Goal: Use online tool/utility: Utilize a website feature to perform a specific function

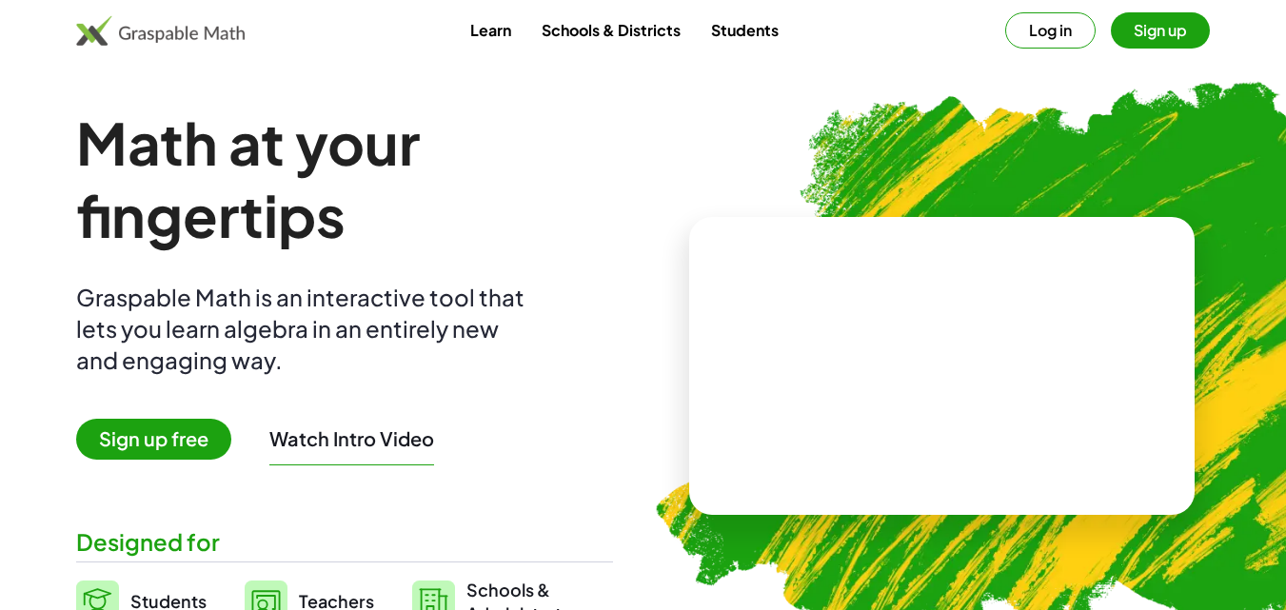
click at [1050, 35] on button "Log in" at bounding box center [1050, 30] width 90 height 36
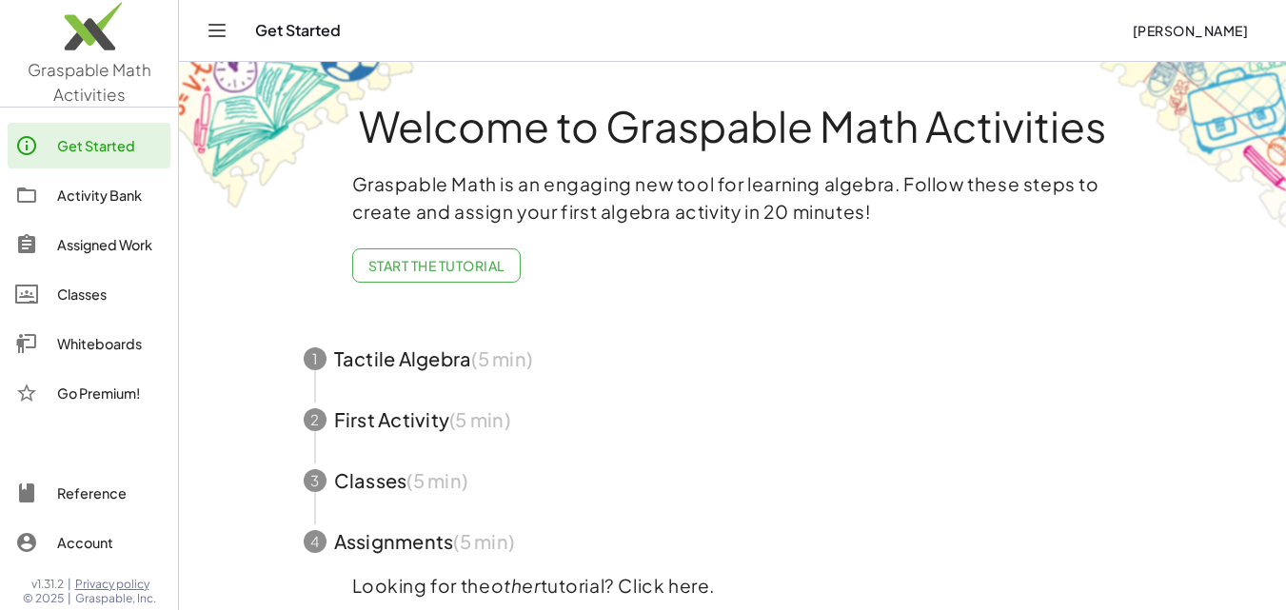
click at [98, 345] on div "Whiteboards" at bounding box center [110, 343] width 106 height 23
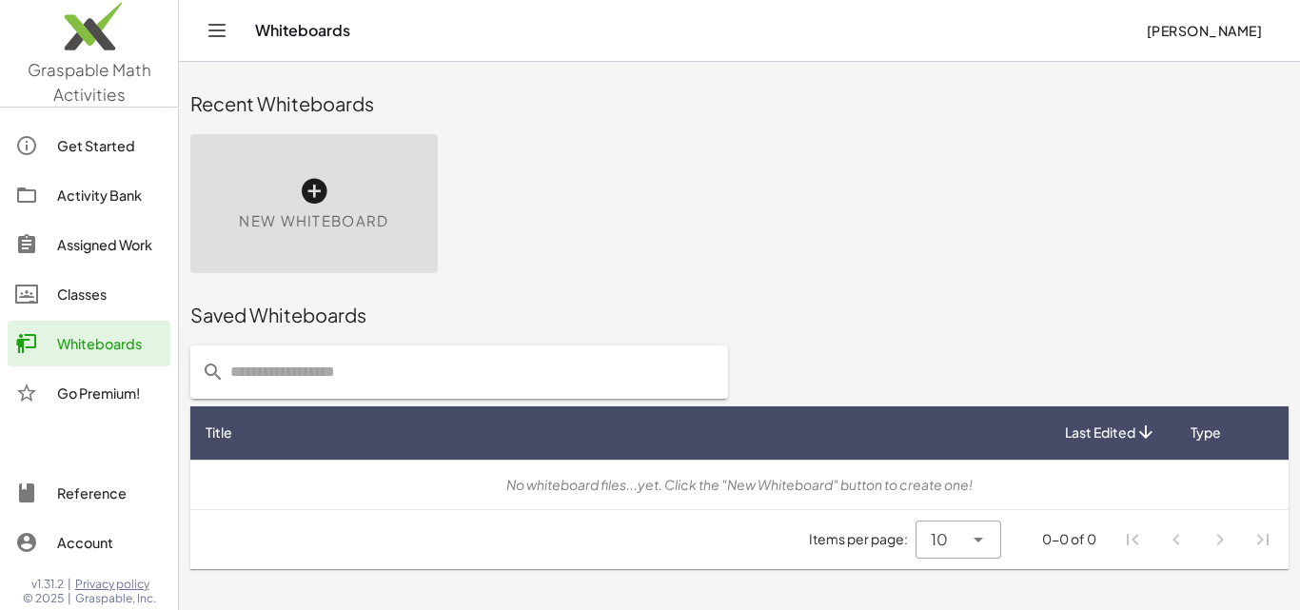
click at [320, 212] on span "New Whiteboard" at bounding box center [313, 221] width 149 height 22
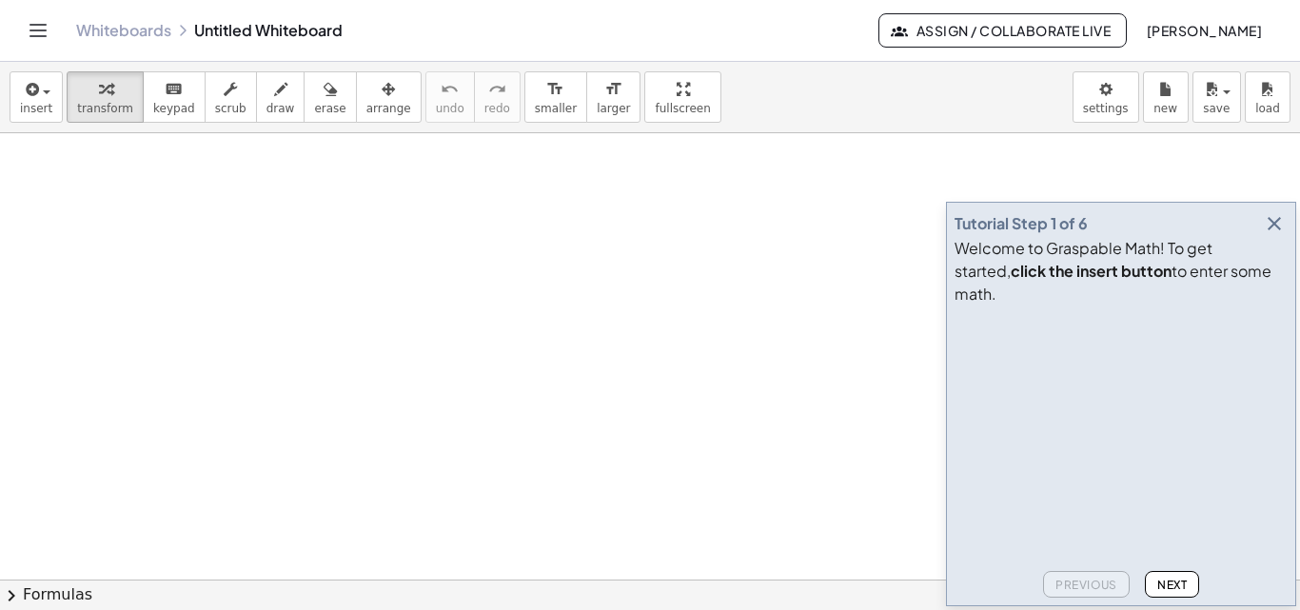
click at [1275, 235] on icon "button" at bounding box center [1274, 223] width 23 height 23
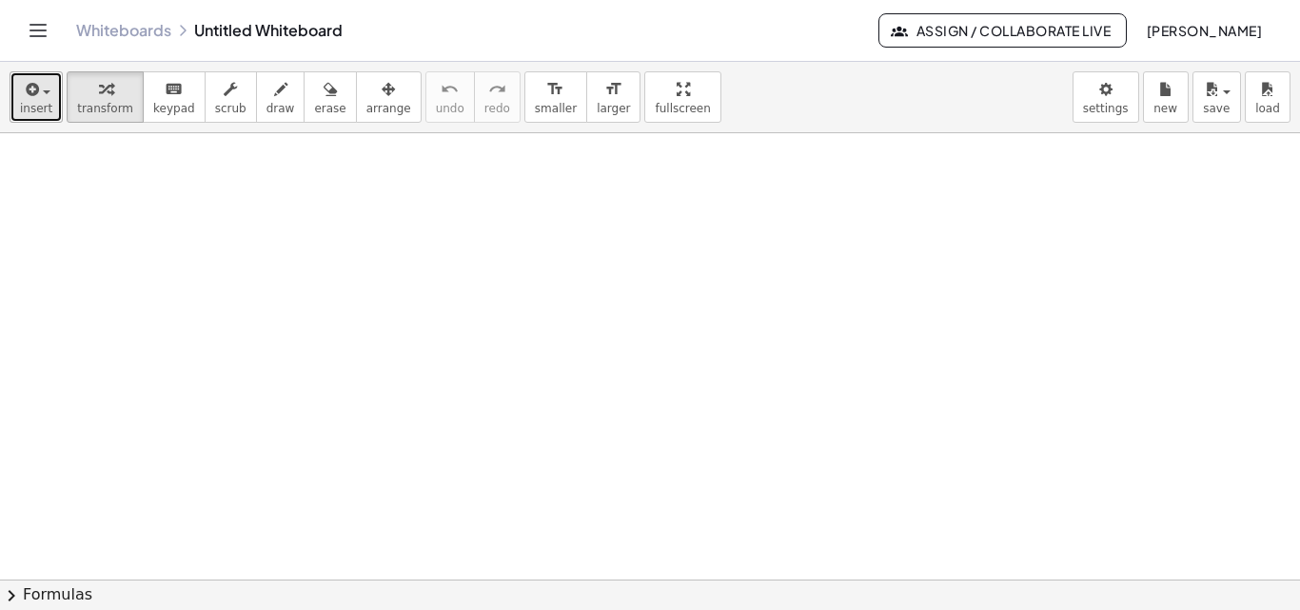
click at [45, 111] on span "insert" at bounding box center [36, 108] width 32 height 13
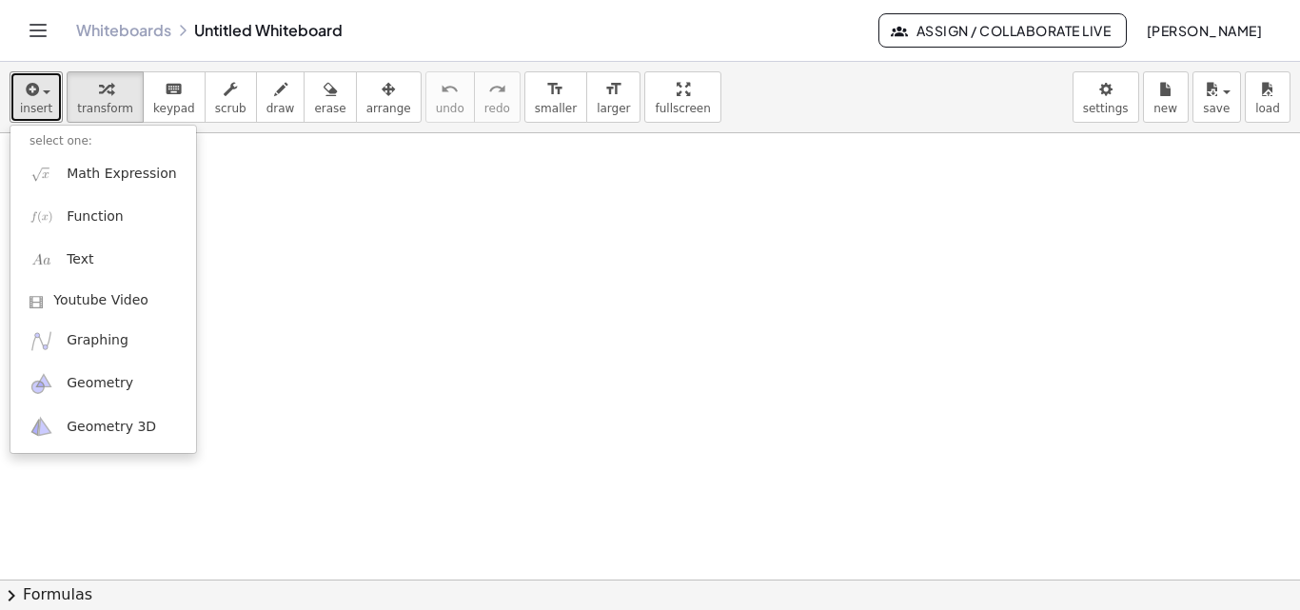
click at [325, 248] on div at bounding box center [650, 579] width 1300 height 893
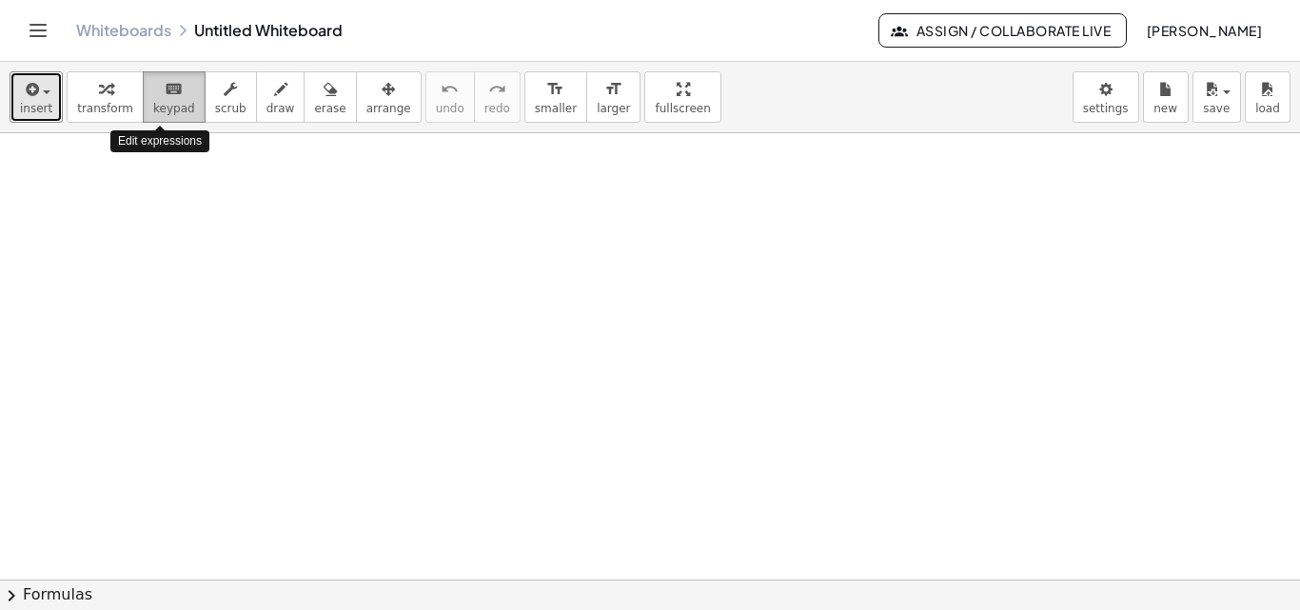
click at [163, 109] on span "keypad" at bounding box center [174, 108] width 42 height 13
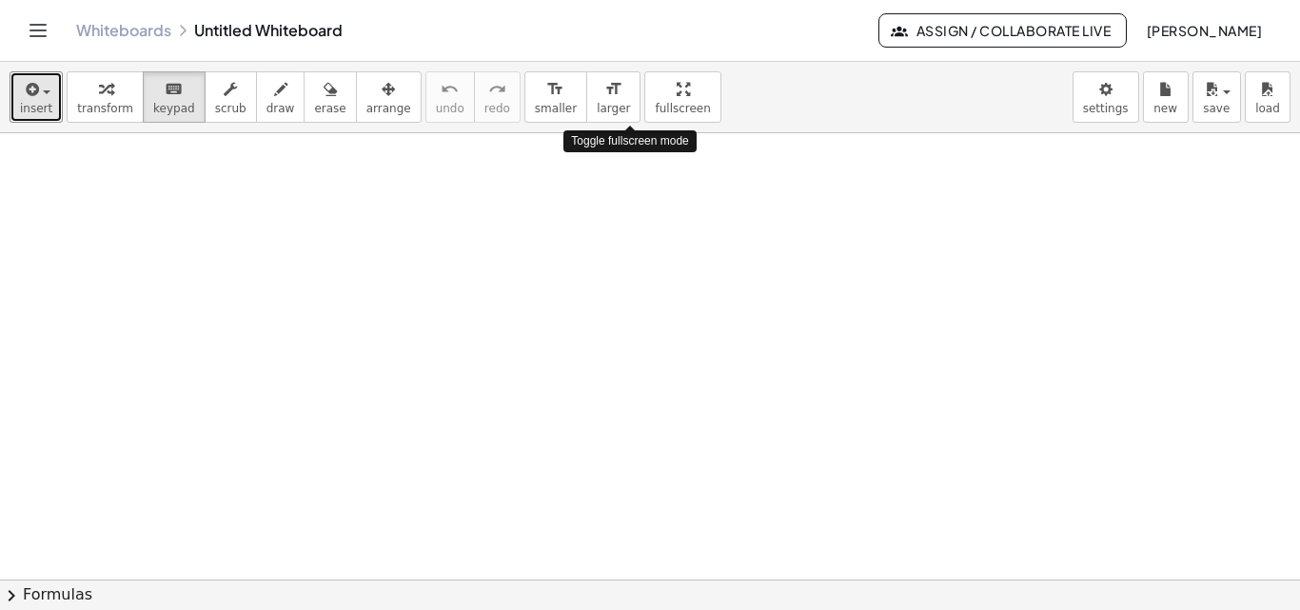
drag, startPoint x: 628, startPoint y: 89, endPoint x: 628, endPoint y: 172, distance: 82.8
click at [628, 172] on div "insert select one: Math Expression Function Text Youtube Video Graphing Geometr…" at bounding box center [650, 336] width 1300 height 548
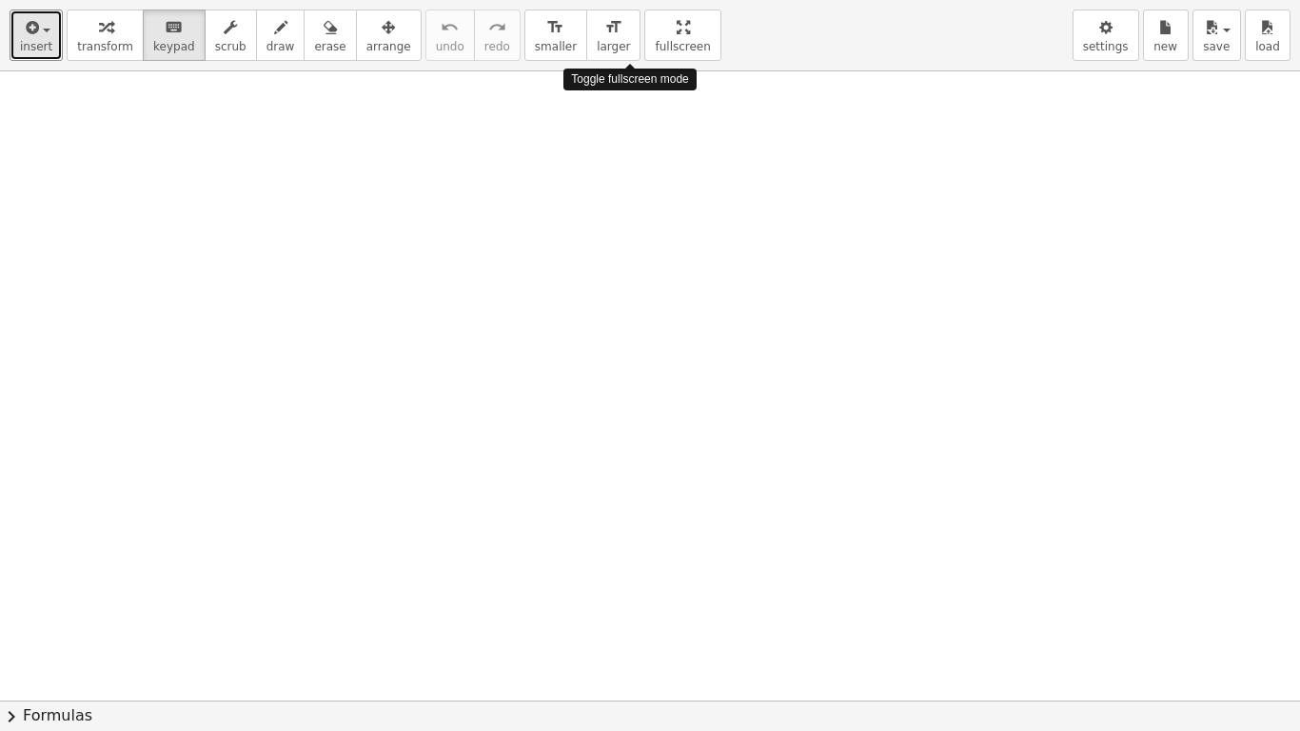
drag, startPoint x: 636, startPoint y: 36, endPoint x: 637, endPoint y: -47, distance: 82.8
click at [637, 0] on html "Graspable Math Activities Get Started Activity Bank Assigned Work Classes White…" at bounding box center [650, 365] width 1300 height 731
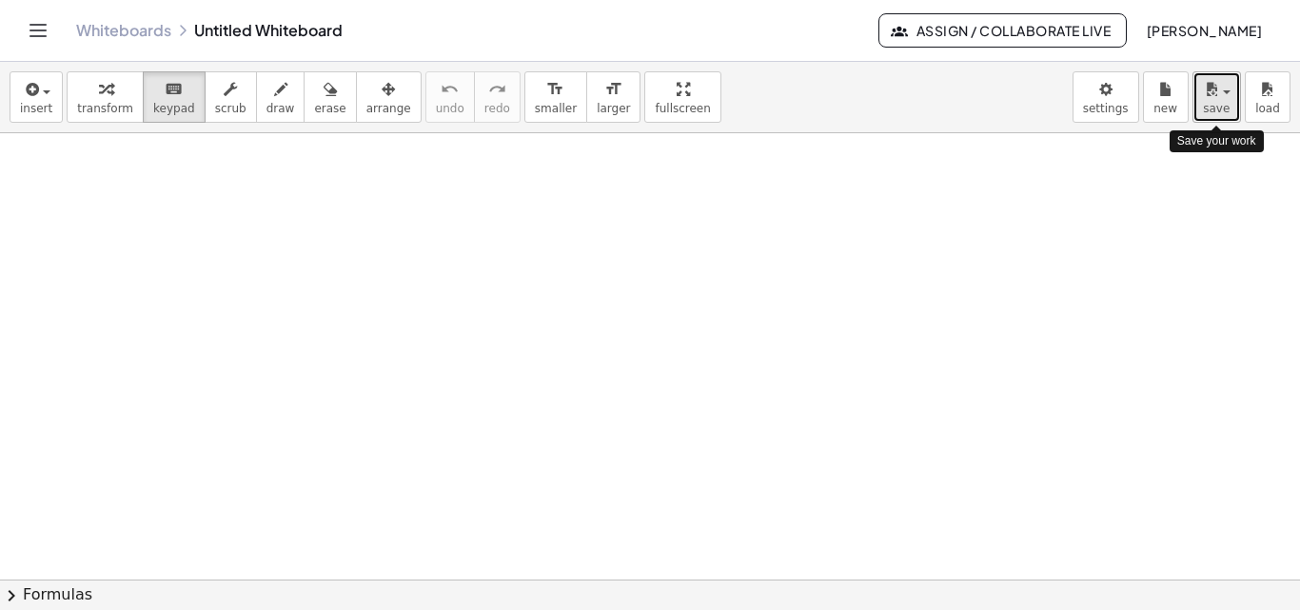
click at [1225, 106] on span "save" at bounding box center [1216, 108] width 27 height 13
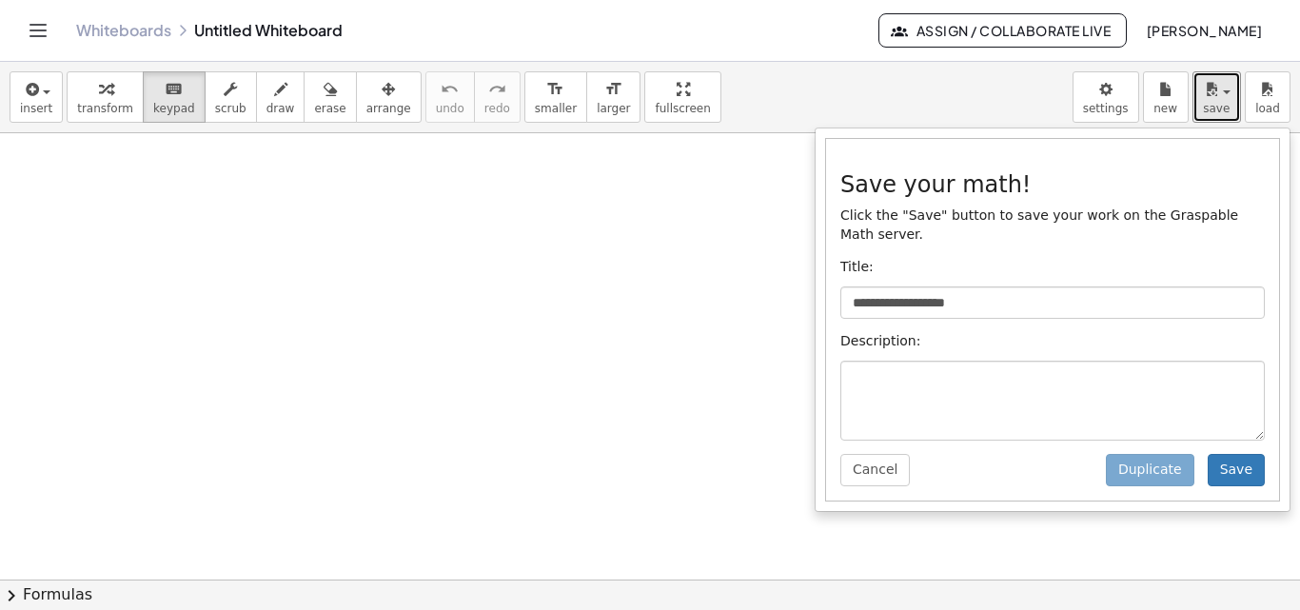
click at [664, 318] on div at bounding box center [650, 579] width 1300 height 893
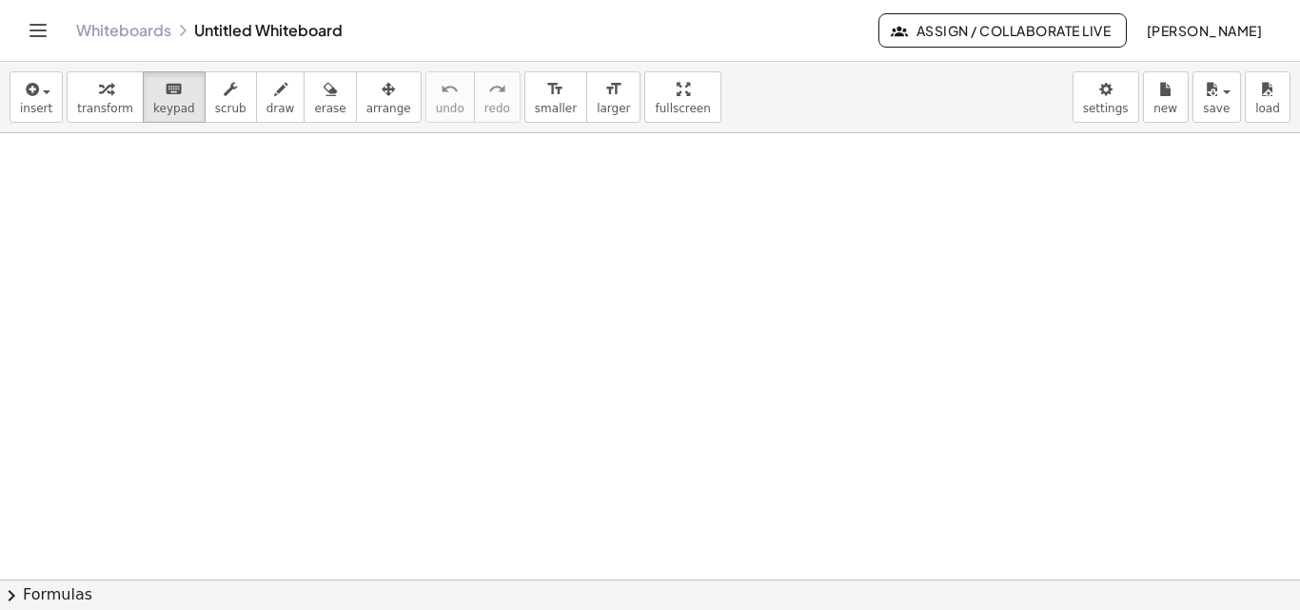
click at [51, 607] on button "chevron_right Formulas" at bounding box center [650, 595] width 1300 height 30
click at [0, 0] on div "Quadratic Formula + · a · x 2 + · b · x + c = 0 ⇔ x = · ( − b ± 2 √ ( + b 2 − ·…" at bounding box center [0, 0] width 0 height 0
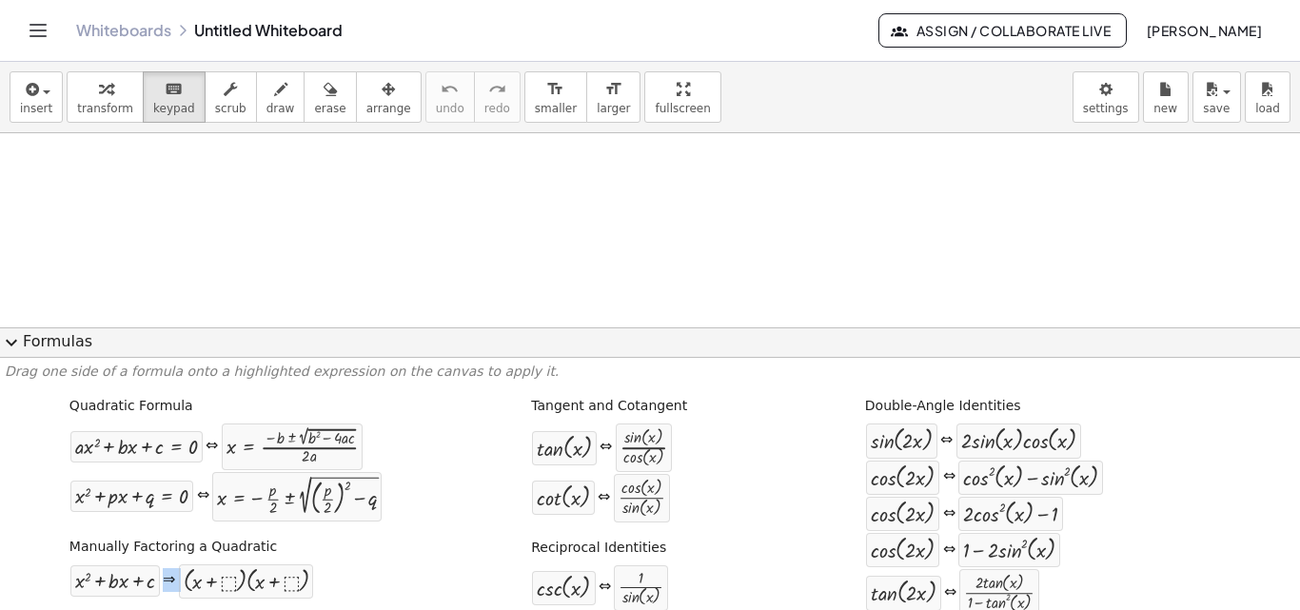
click at [20, 339] on span "expand_more" at bounding box center [11, 342] width 23 height 23
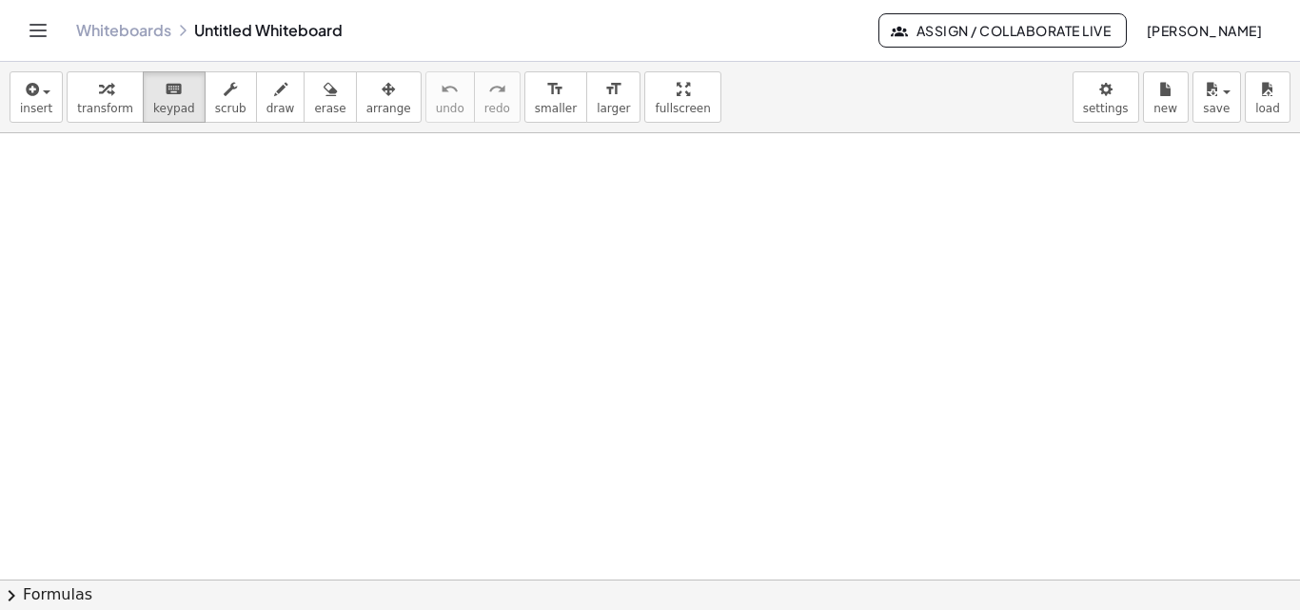
click at [30, 598] on button "chevron_right Formulas" at bounding box center [650, 595] width 1300 height 30
click at [0, 0] on div "+ x 2 + · b · x + c" at bounding box center [0, 0] width 0 height 0
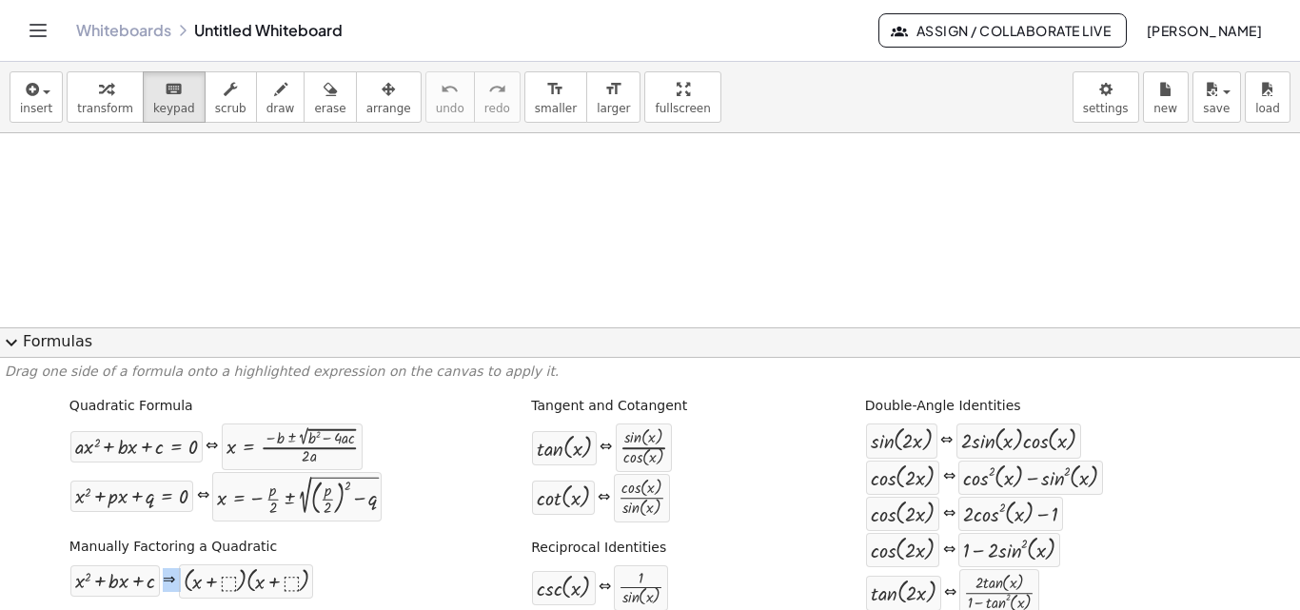
click at [490, 174] on div at bounding box center [650, 579] width 1300 height 893
click at [36, 334] on button "expand_more Formulas" at bounding box center [650, 342] width 1300 height 30
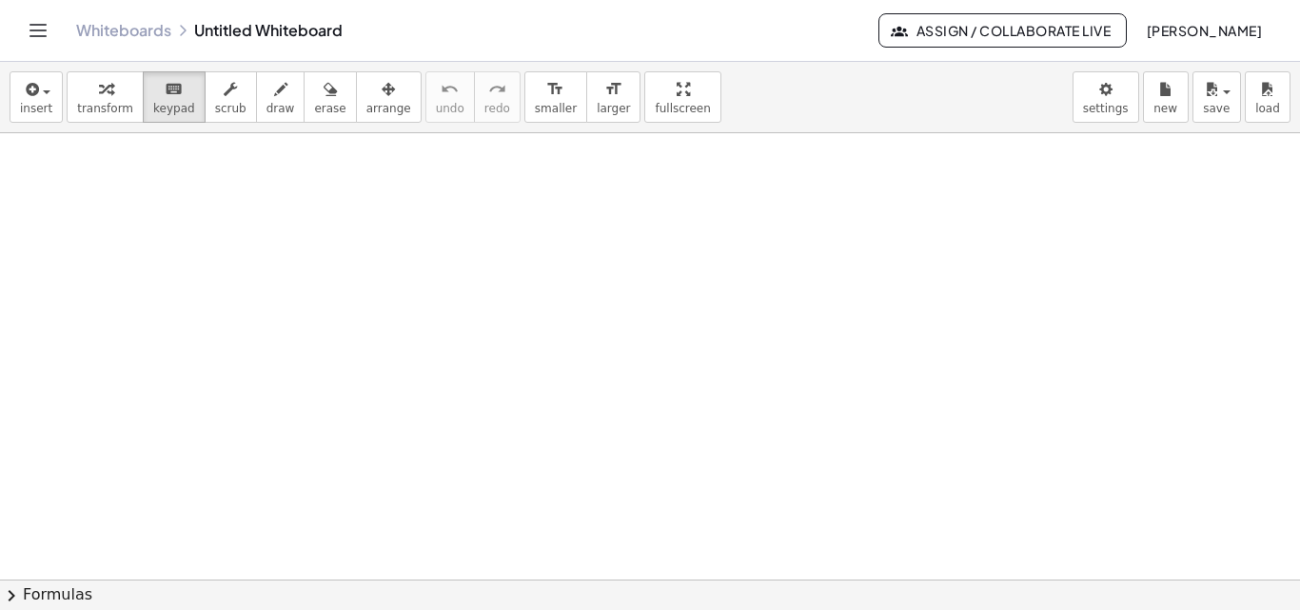
scroll to position [2268, 0]
click at [1232, 101] on button "save" at bounding box center [1217, 96] width 49 height 51
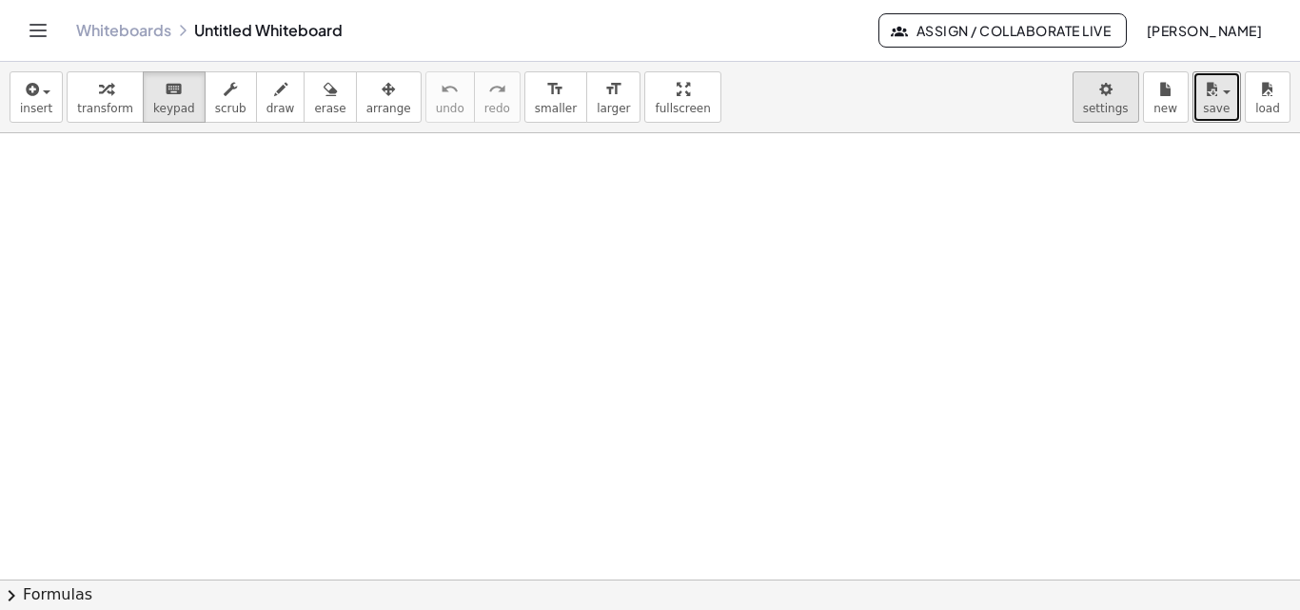
click at [1129, 95] on body "**********" at bounding box center [650, 305] width 1300 height 610
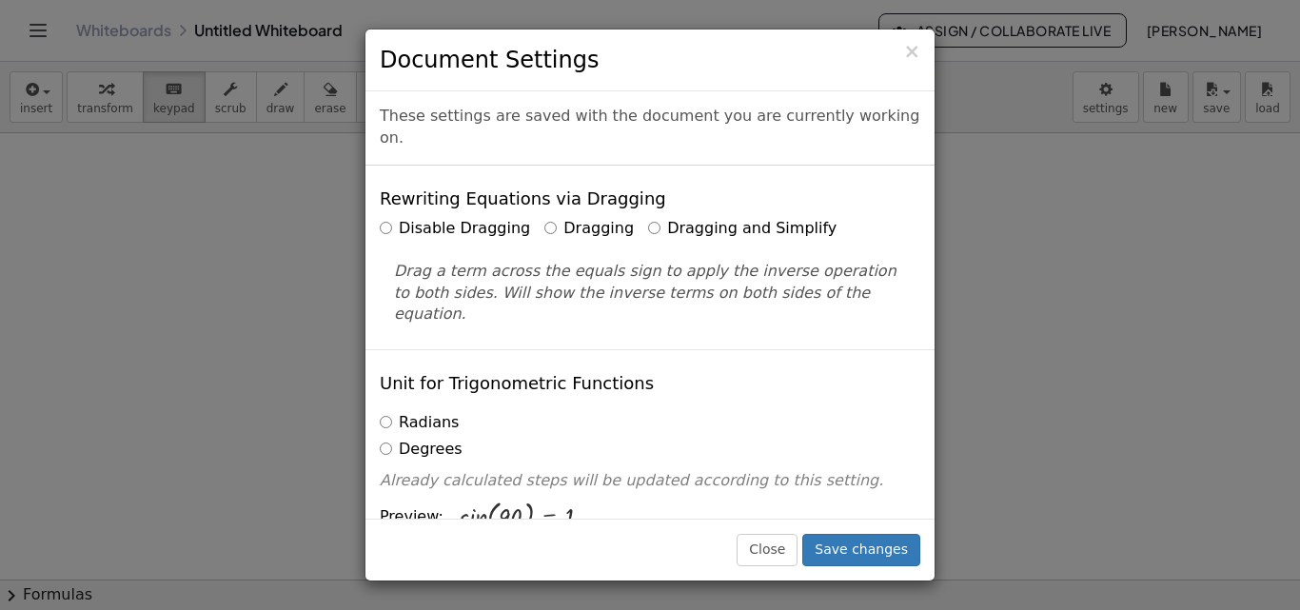
click at [1027, 197] on div "× Document Settings These settings are saved with the document you are currentl…" at bounding box center [650, 305] width 1300 height 610
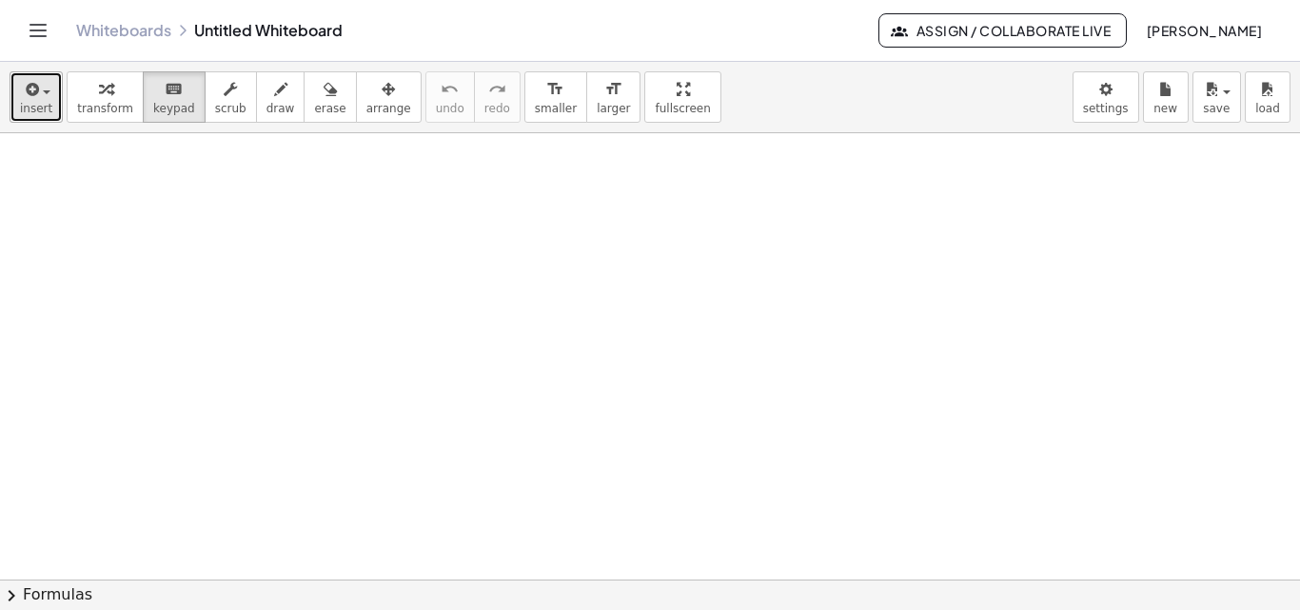
click at [19, 110] on button "insert" at bounding box center [36, 96] width 53 height 51
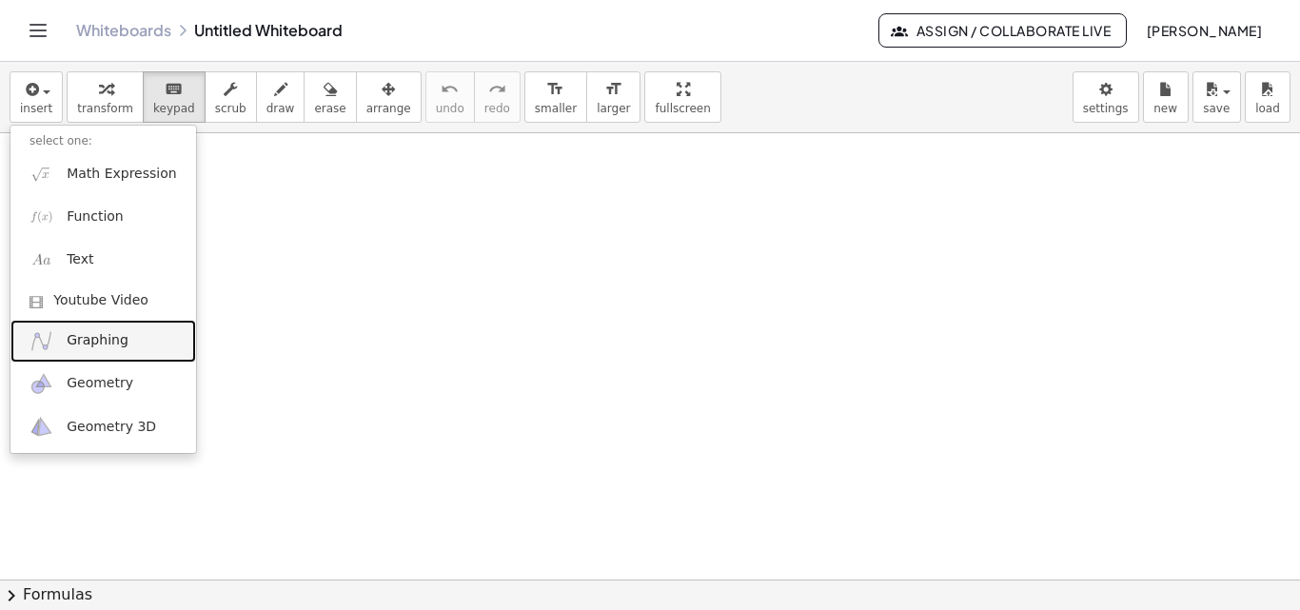
click at [84, 338] on span "Graphing" at bounding box center [98, 340] width 62 height 19
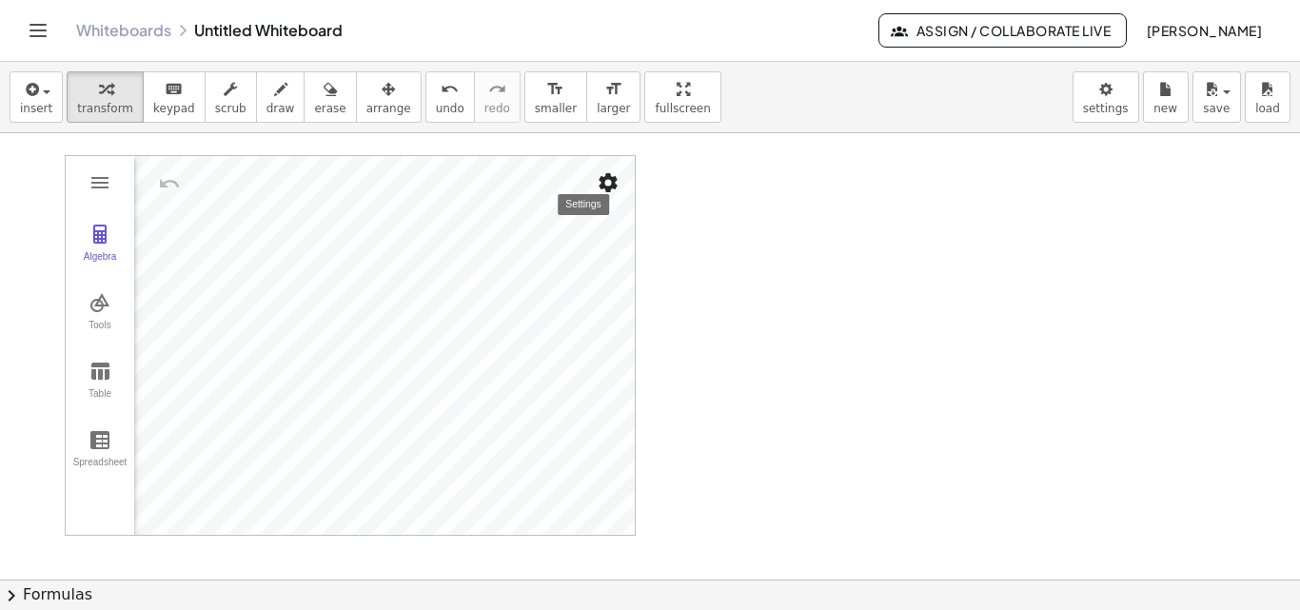
click at [604, 179] on img "Settings" at bounding box center [608, 182] width 23 height 23
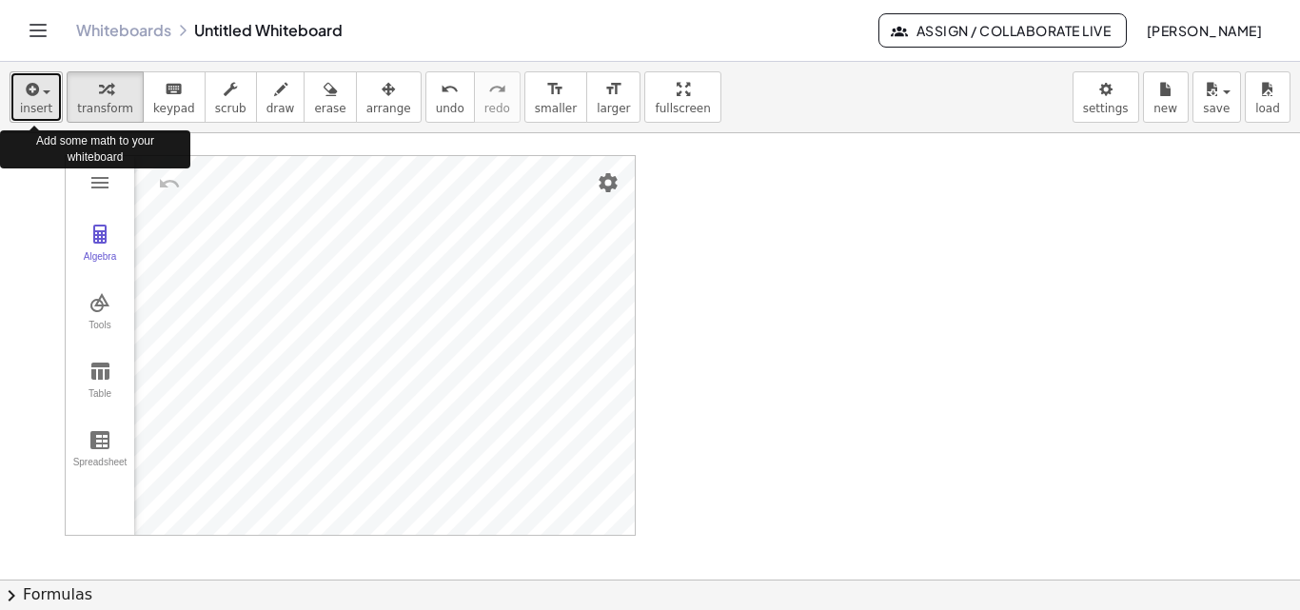
click at [42, 102] on span "insert" at bounding box center [36, 108] width 32 height 13
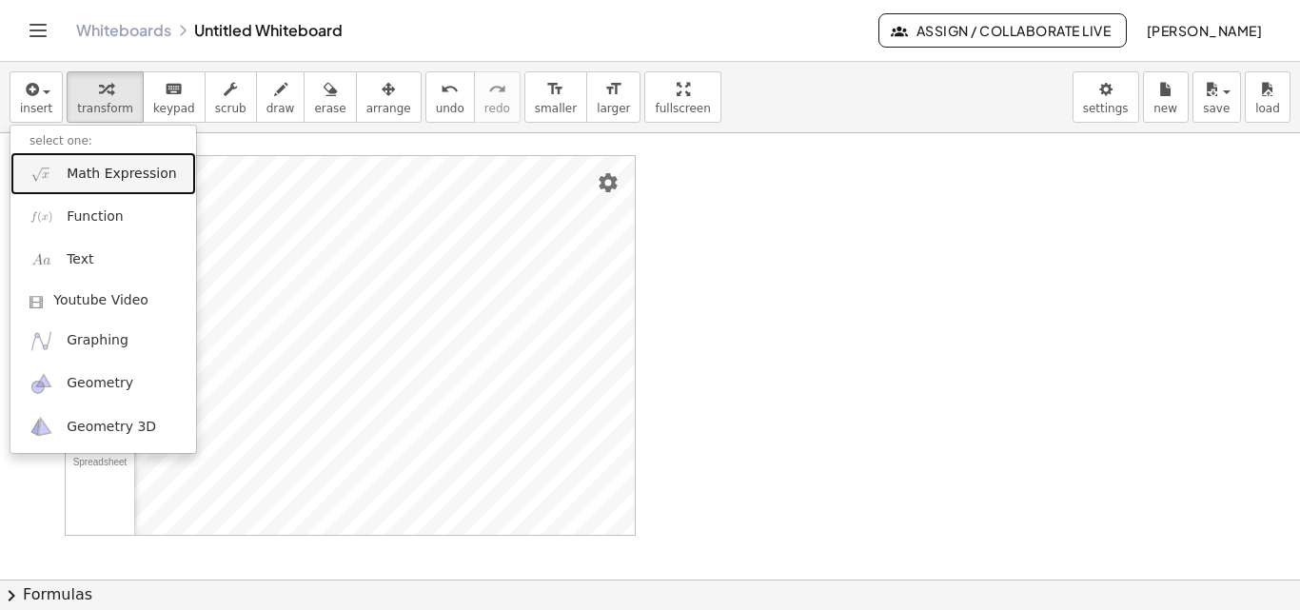
click at [110, 168] on span "Math Expression" at bounding box center [121, 174] width 109 height 19
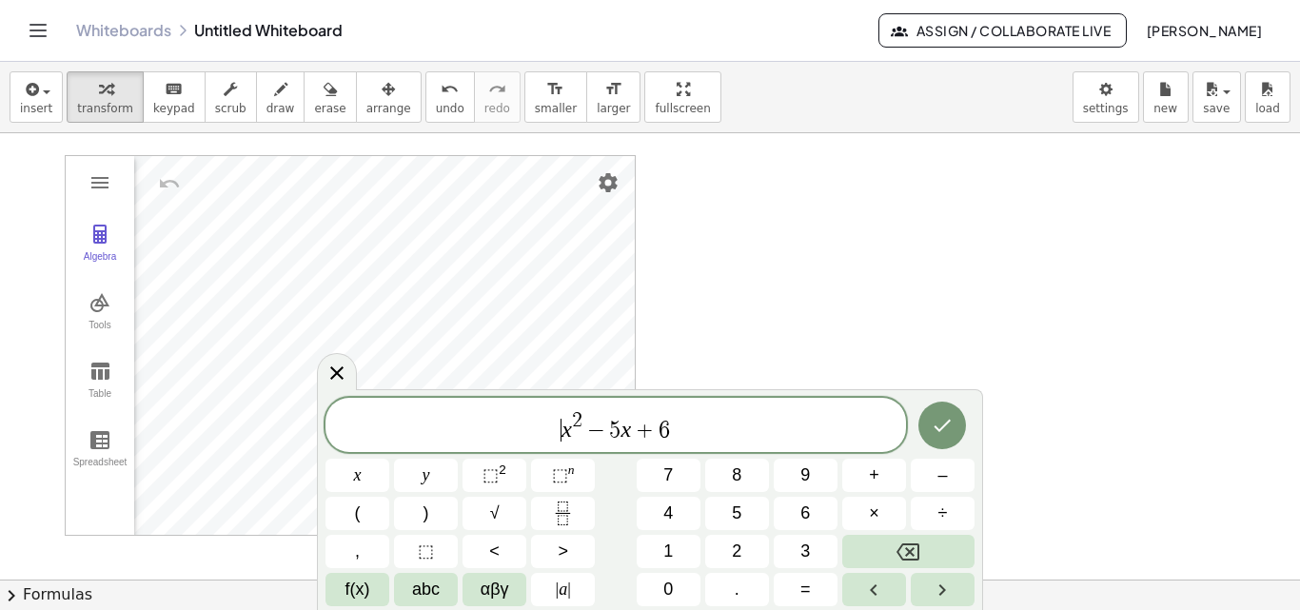
click at [562, 434] on var "x" at bounding box center [567, 429] width 10 height 25
click at [695, 426] on span "x 2 − 5 x + 6 ​" at bounding box center [615, 426] width 581 height 34
click at [937, 434] on icon "Done" at bounding box center [942, 425] width 23 height 23
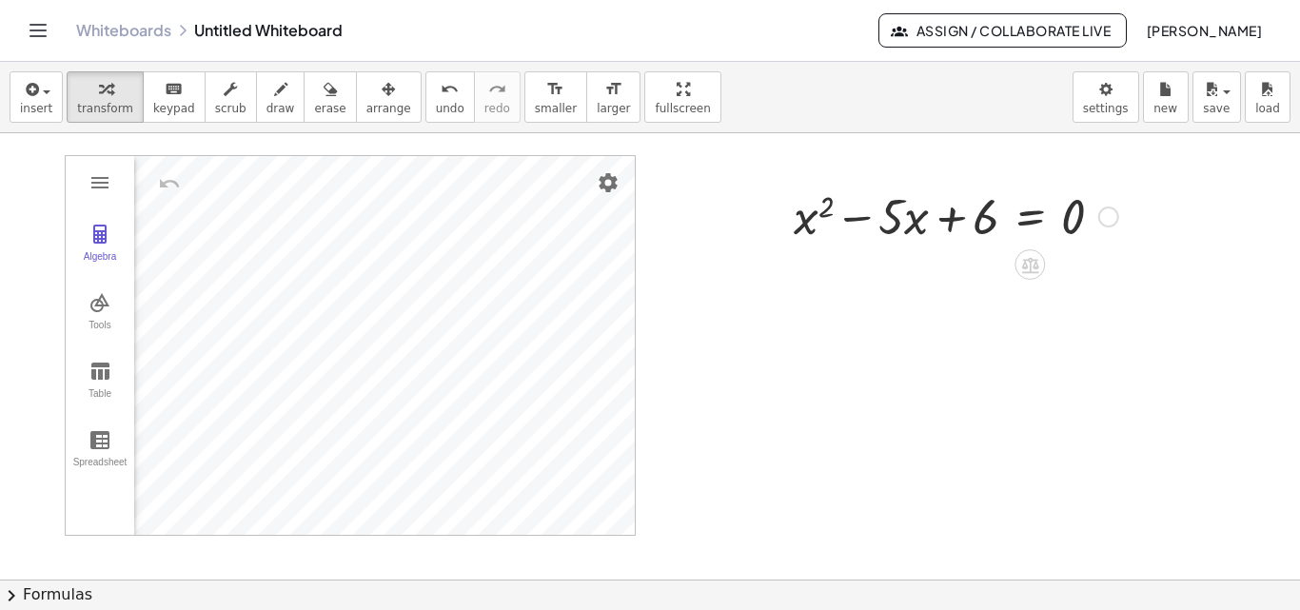
drag, startPoint x: 1100, startPoint y: 217, endPoint x: 1090, endPoint y: 223, distance: 11.9
click at [1101, 217] on div at bounding box center [1108, 217] width 21 height 21
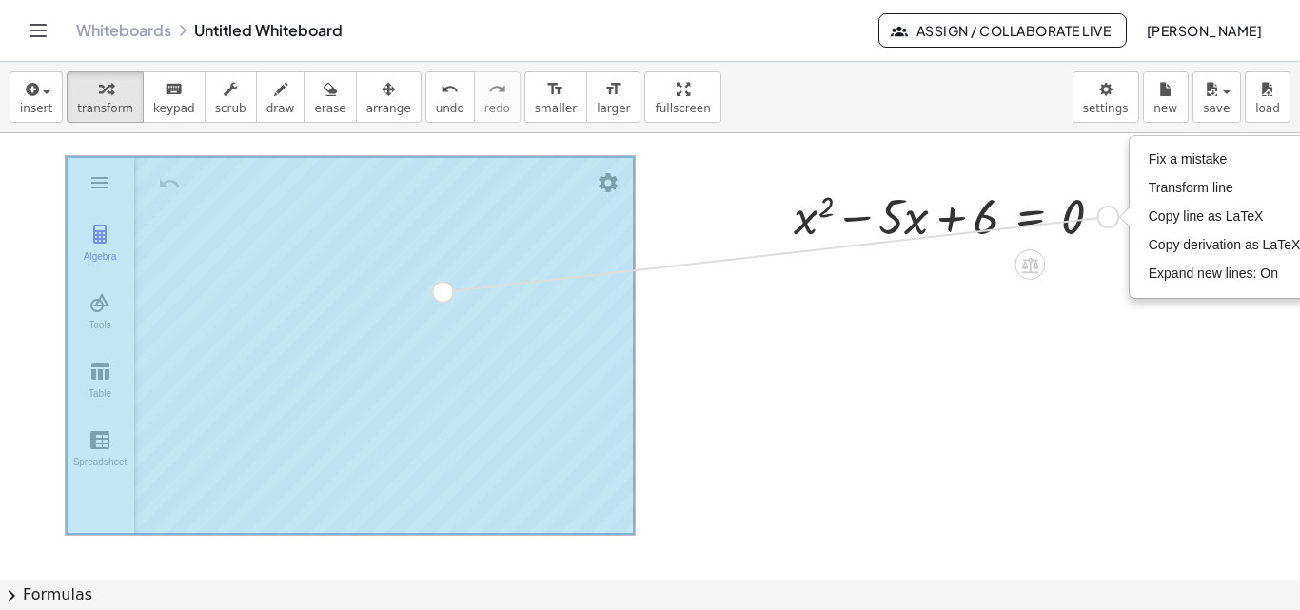
drag, startPoint x: 1110, startPoint y: 222, endPoint x: 453, endPoint y: 301, distance: 661.4
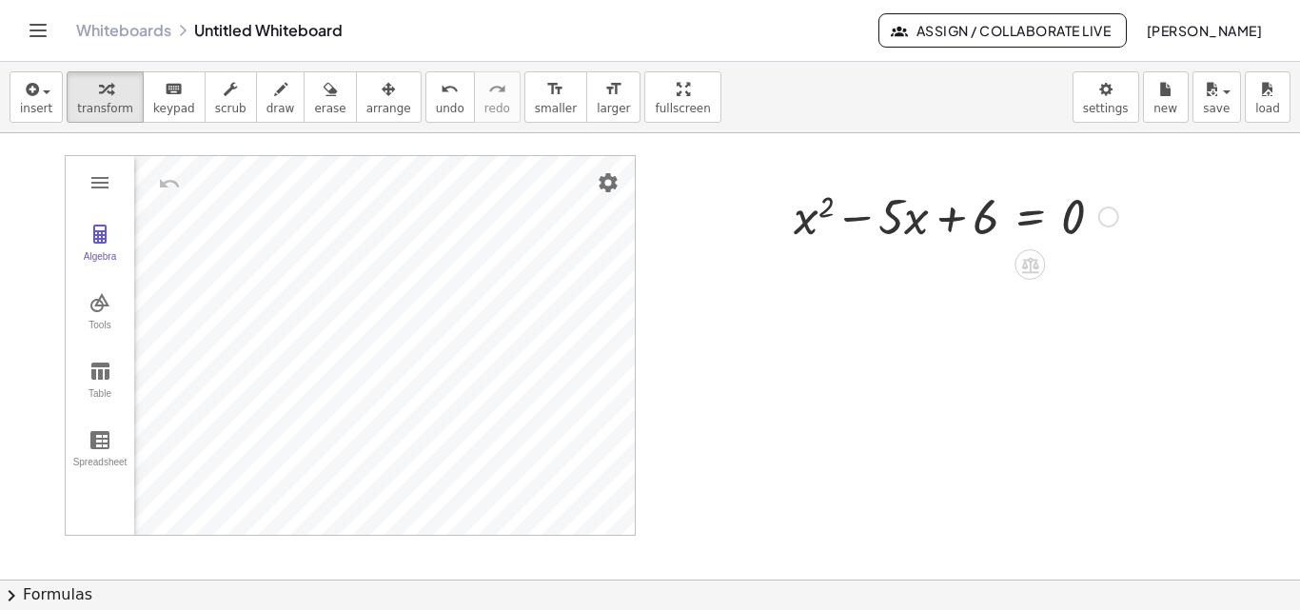
click at [1023, 208] on div at bounding box center [956, 215] width 344 height 65
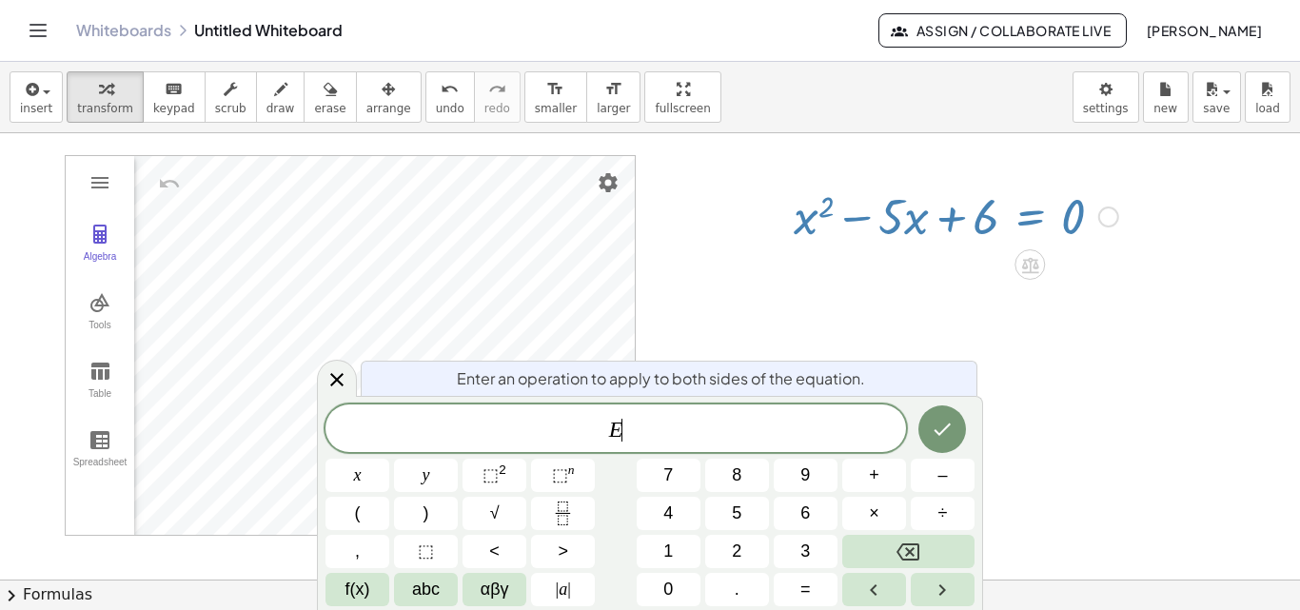
click at [682, 434] on span "E ​" at bounding box center [615, 430] width 581 height 27
click at [1029, 220] on div at bounding box center [956, 215] width 344 height 65
click at [1028, 220] on div at bounding box center [956, 215] width 344 height 65
click at [986, 216] on div at bounding box center [956, 215] width 344 height 65
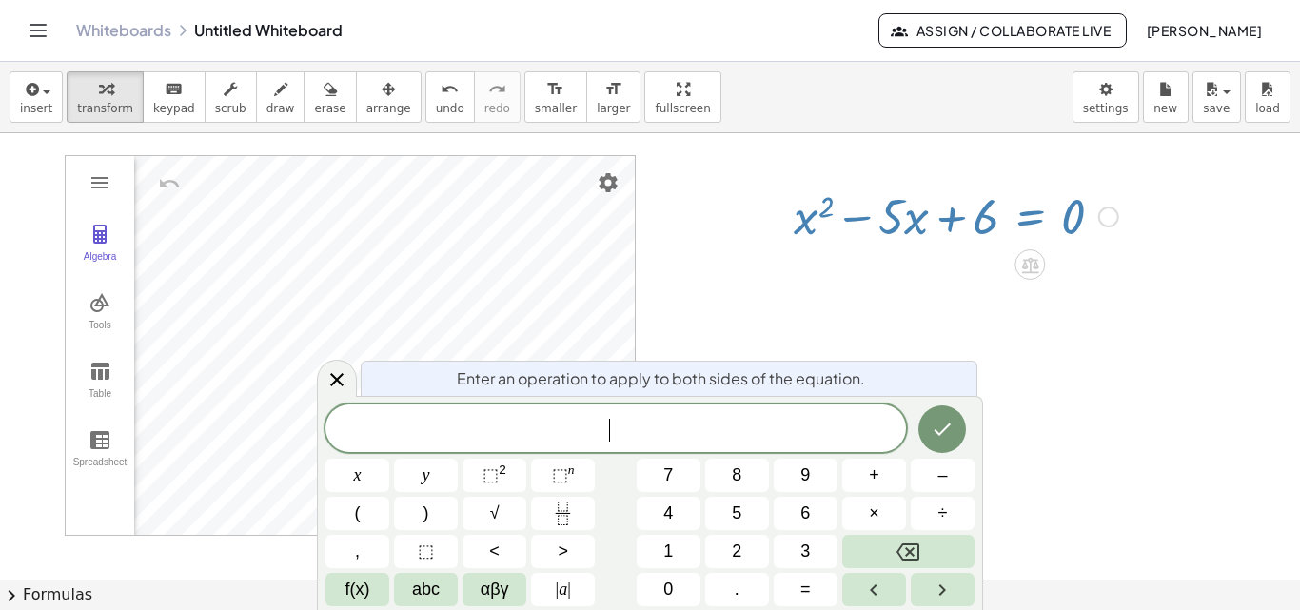
click at [644, 426] on span "​" at bounding box center [615, 430] width 581 height 27
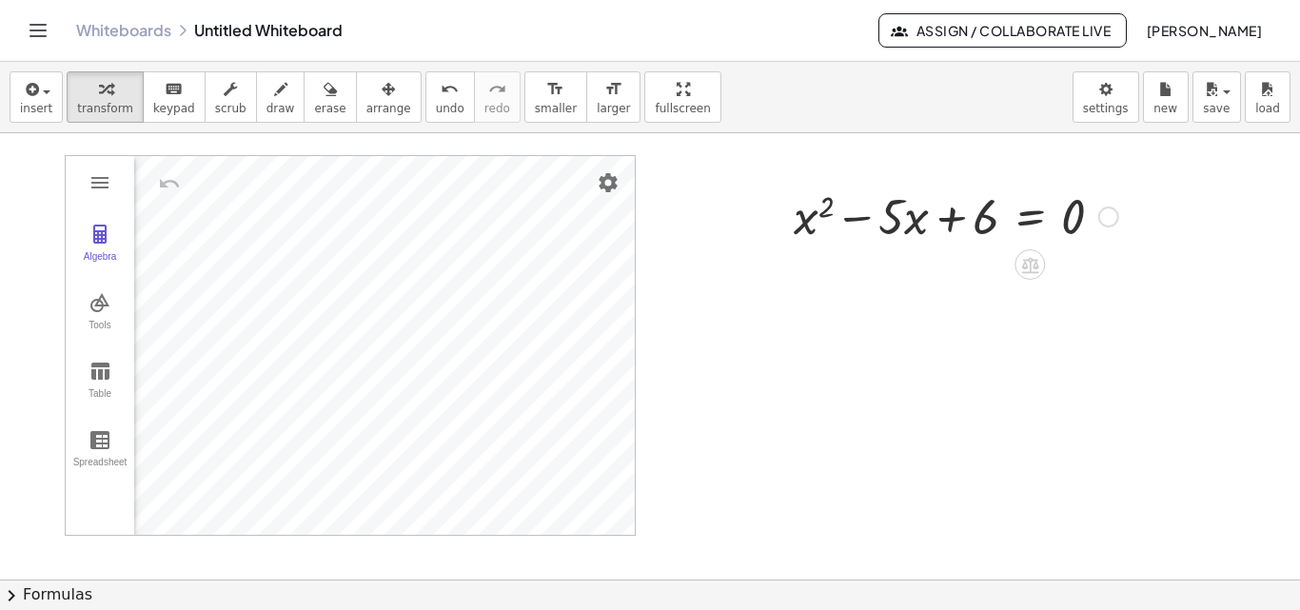
click at [1106, 220] on div "Fix a mistake Transform line Copy line as LaTeX Copy derivation as LaTeX Expand…" at bounding box center [1108, 217] width 21 height 21
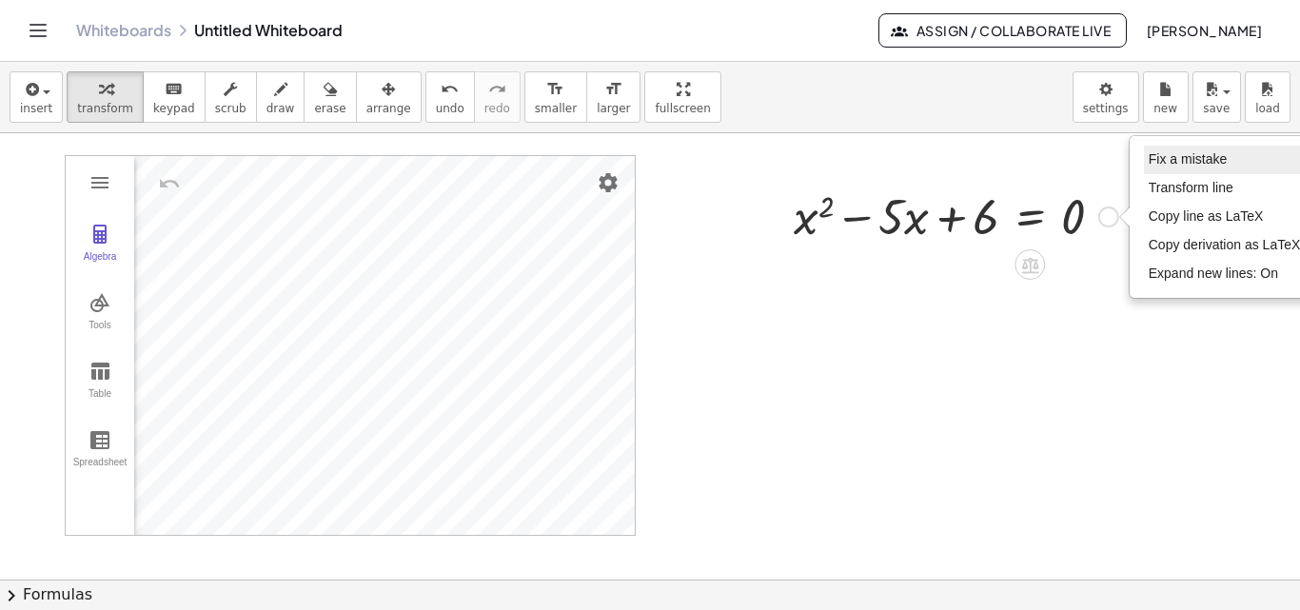
click at [1227, 160] on span "Fix a mistake" at bounding box center [1188, 158] width 78 height 15
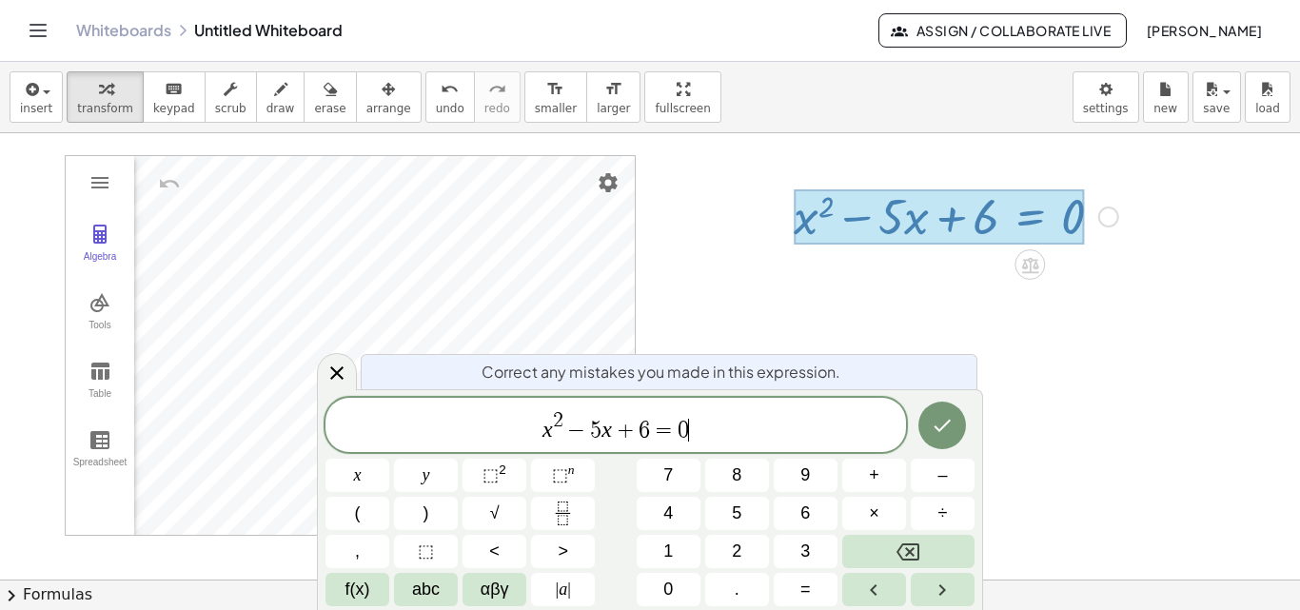
click at [1068, 219] on div at bounding box center [939, 216] width 291 height 55
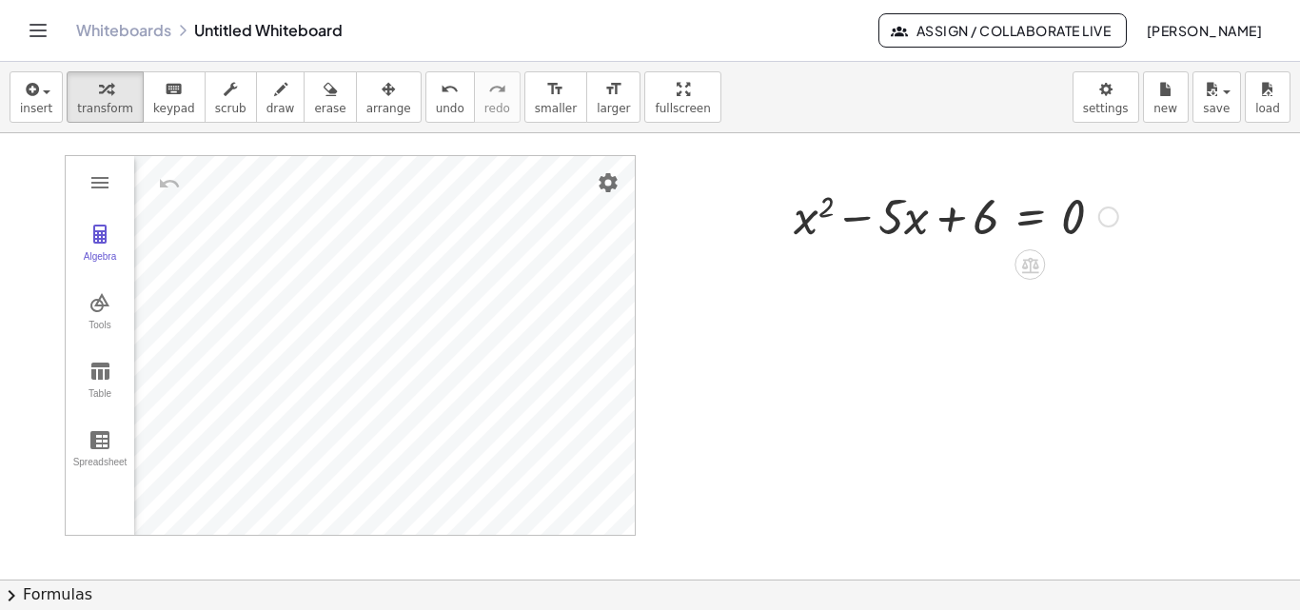
click at [1114, 217] on div "Fix a mistake Transform line Copy line as LaTeX Copy derivation as LaTeX Expand…" at bounding box center [1108, 217] width 21 height 21
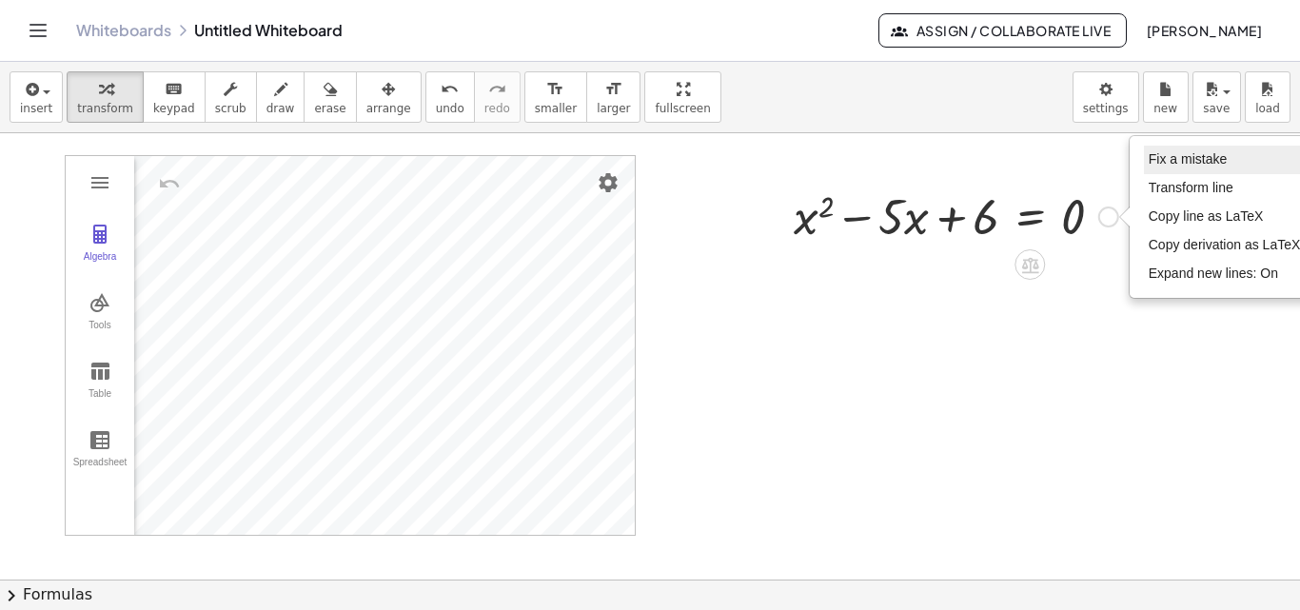
click at [1182, 161] on span "Fix a mistake" at bounding box center [1188, 158] width 78 height 15
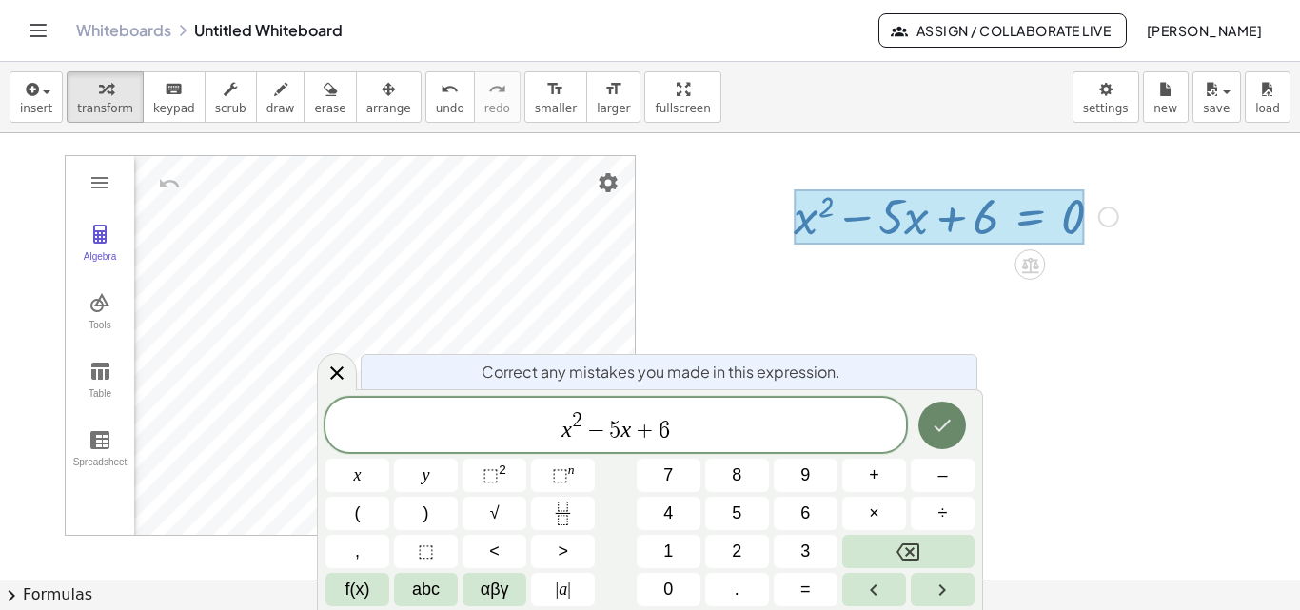
click at [959, 422] on button "Done" at bounding box center [942, 426] width 48 height 48
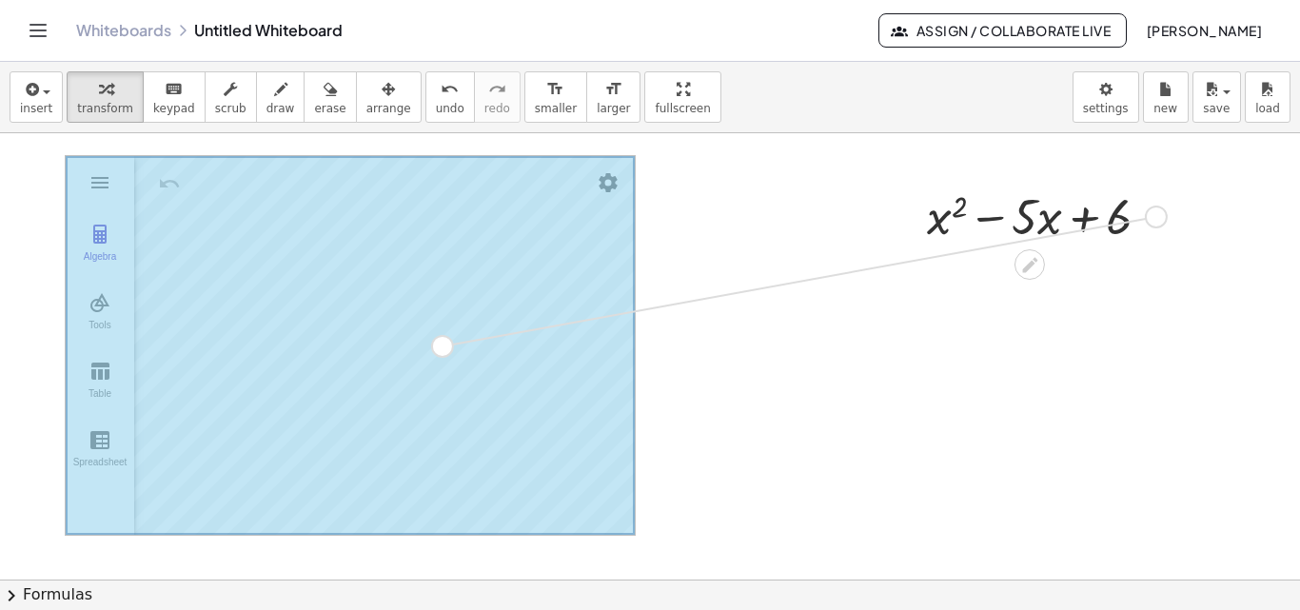
drag, startPoint x: 1153, startPoint y: 220, endPoint x: 436, endPoint y: 352, distance: 728.8
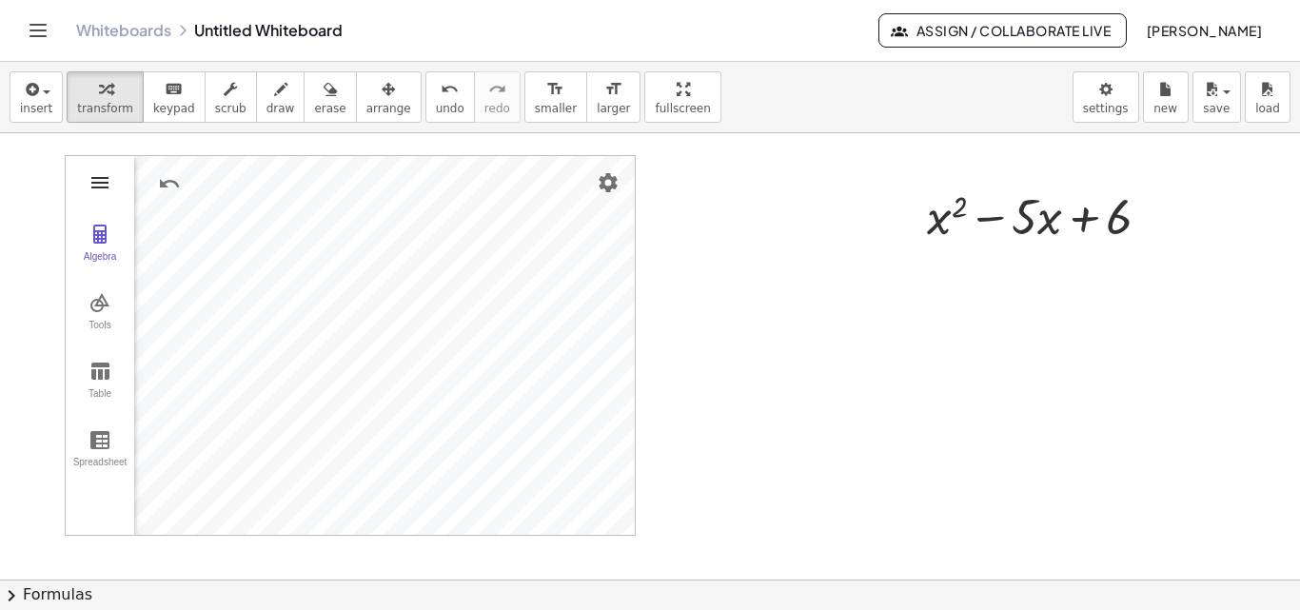
click at [97, 183] on img "Graphing Calculator" at bounding box center [100, 182] width 23 height 23
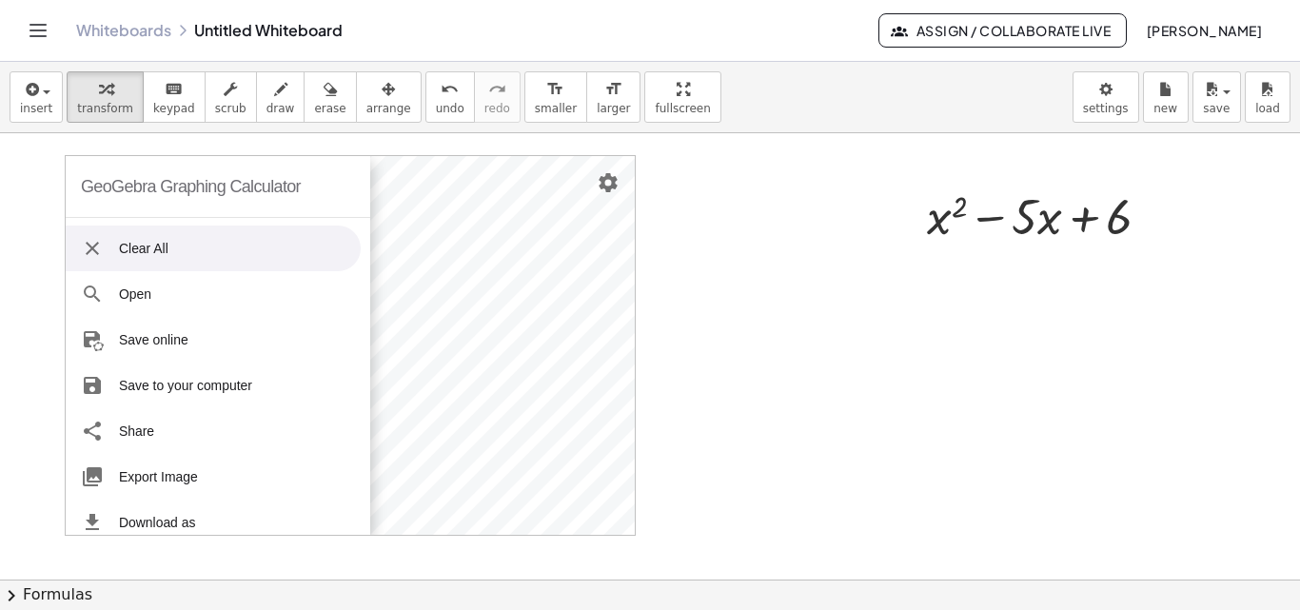
click at [148, 183] on div "GeoGebra Graphing Calculator" at bounding box center [191, 186] width 220 height 61
click at [101, 271] on li "Open" at bounding box center [213, 294] width 295 height 46
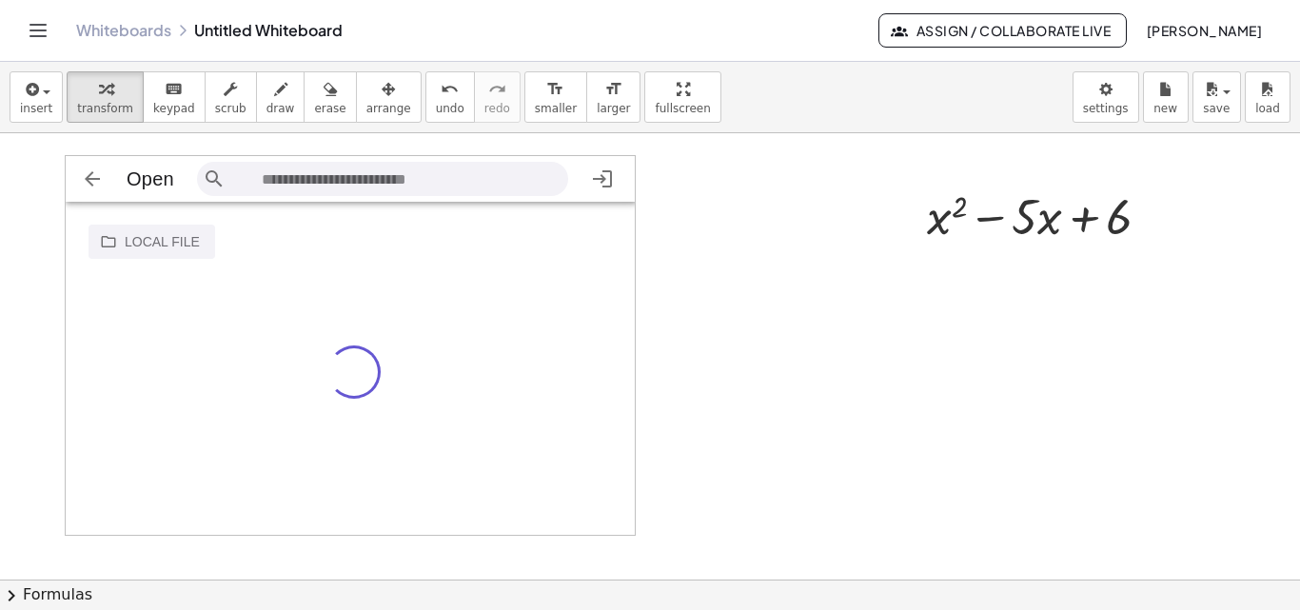
scroll to position [31, 557]
click at [87, 175] on img "Graphing Calculator" at bounding box center [92, 179] width 23 height 23
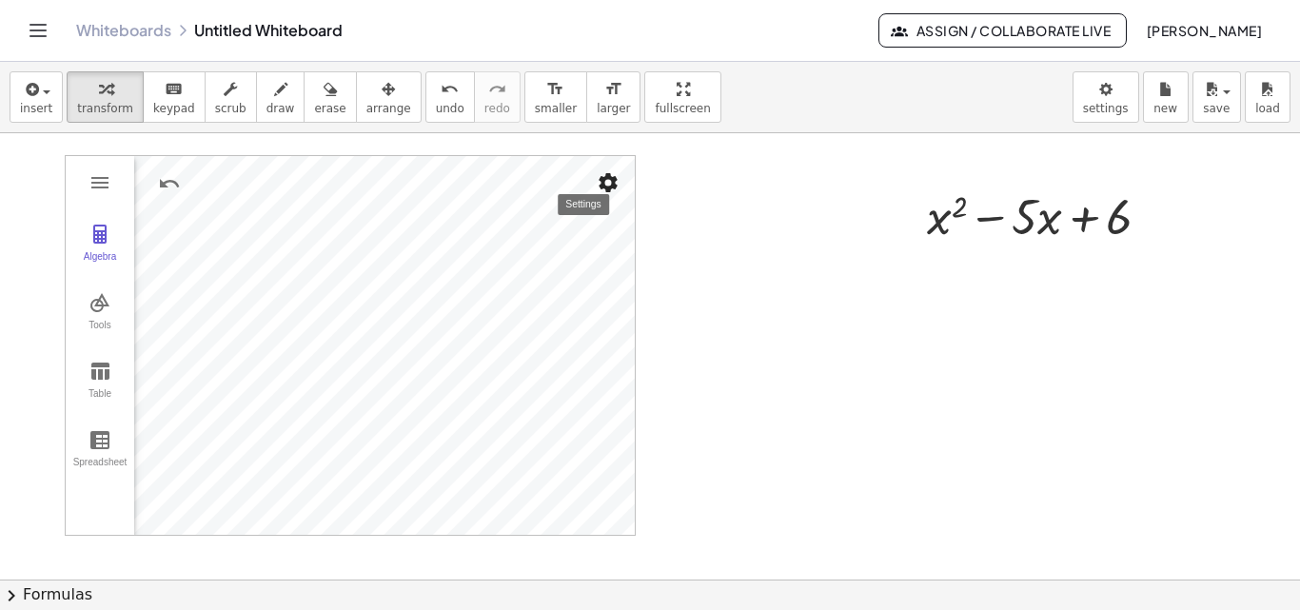
click at [601, 184] on img "Settings" at bounding box center [608, 182] width 23 height 23
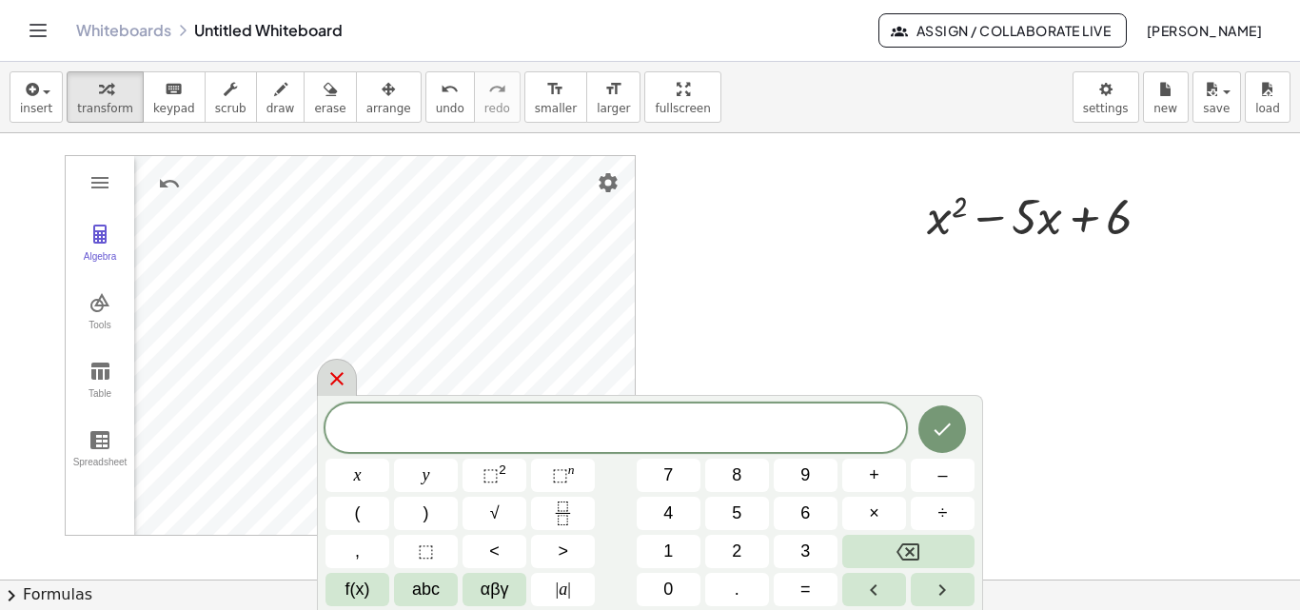
click at [348, 378] on div at bounding box center [337, 377] width 40 height 37
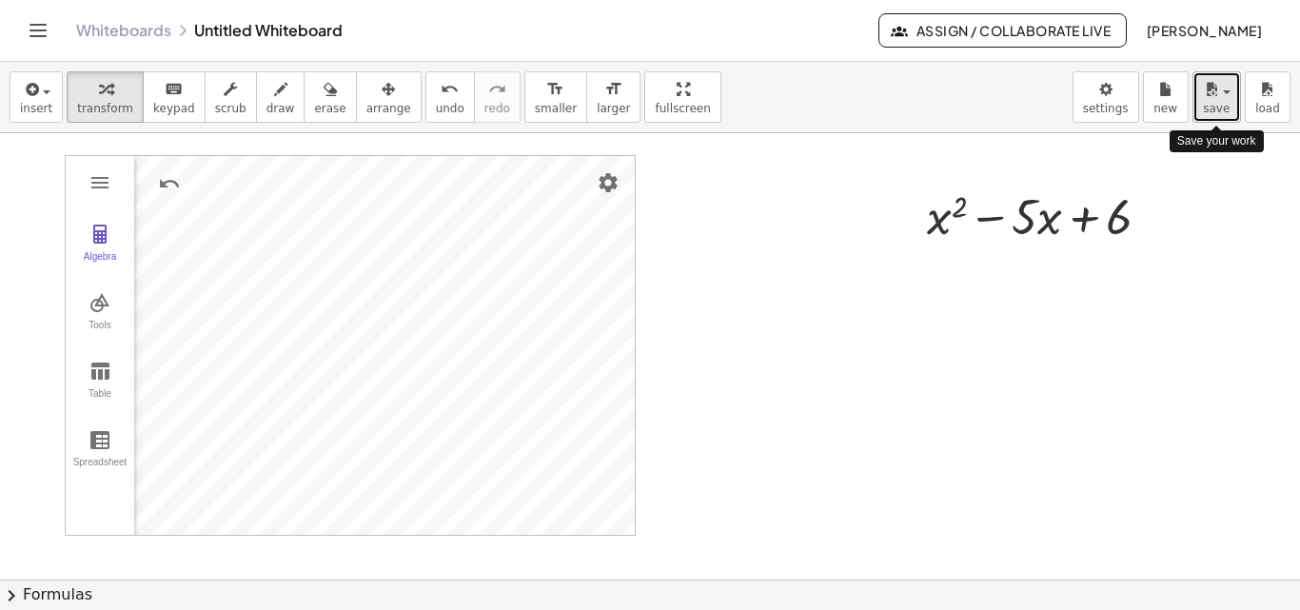
click at [1219, 102] on span "save" at bounding box center [1216, 108] width 27 height 13
